Goal: Information Seeking & Learning: Learn about a topic

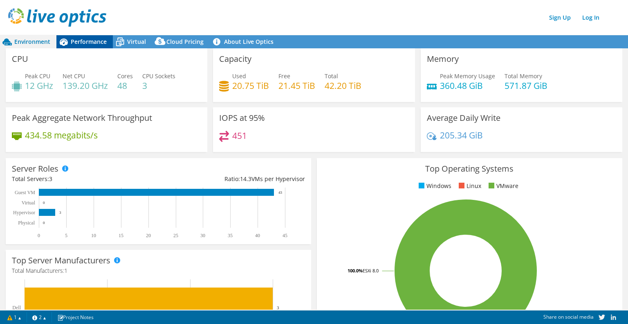
click at [92, 42] on span "Performance" at bounding box center [89, 42] width 36 height 8
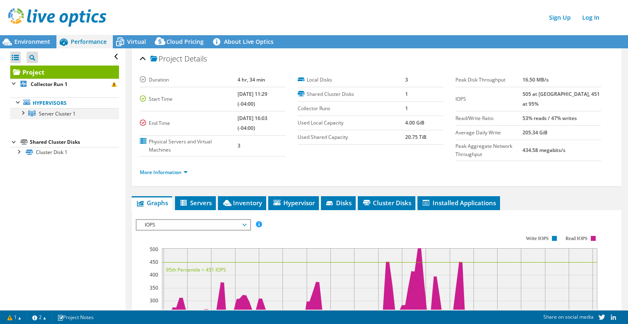
click at [22, 111] on div at bounding box center [22, 112] width 8 height 8
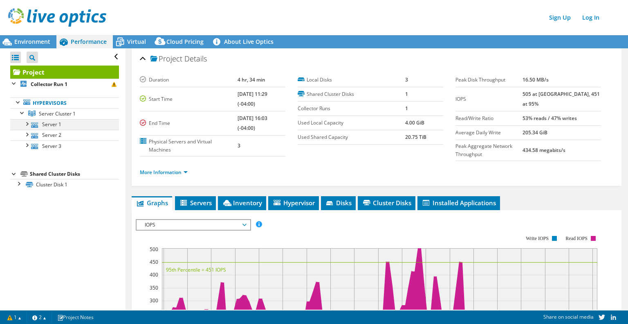
click at [28, 122] on div at bounding box center [27, 123] width 8 height 8
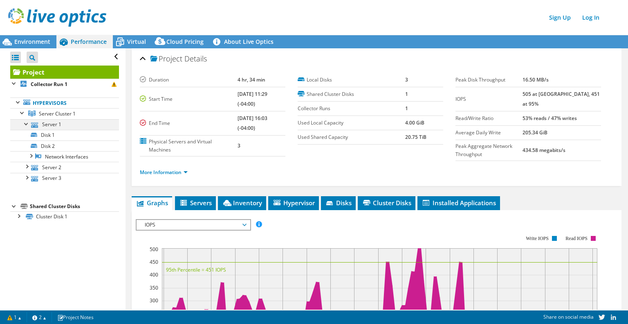
click at [28, 122] on div at bounding box center [27, 123] width 8 height 8
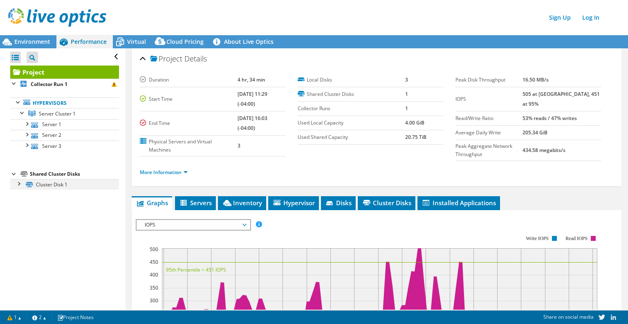
click at [20, 184] on div at bounding box center [18, 183] width 8 height 8
click at [136, 43] on span "Virtual" at bounding box center [136, 42] width 19 height 8
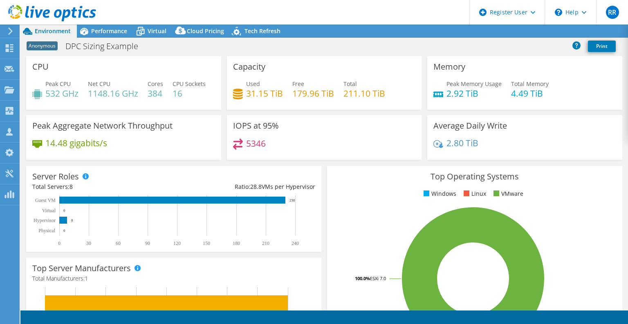
select select "USEast"
select select "USD"
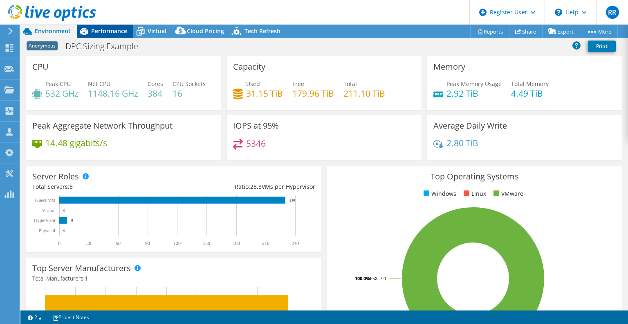
click at [108, 32] on span "Performance" at bounding box center [109, 31] width 36 height 8
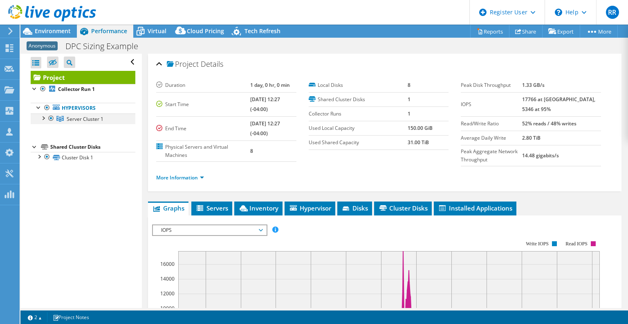
click at [43, 115] on div at bounding box center [43, 117] width 8 height 8
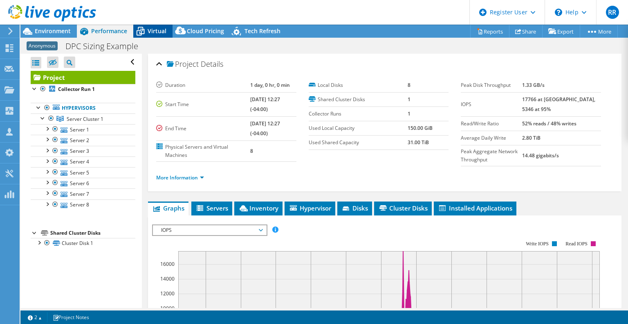
click at [154, 34] on span "Virtual" at bounding box center [157, 31] width 19 height 8
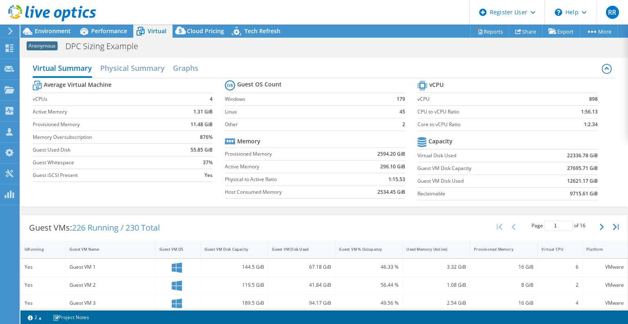
click at [345, 46] on div "Anonymous DPC Sizing Example Print" at bounding box center [324, 45] width 608 height 15
